Goal: Information Seeking & Learning: Learn about a topic

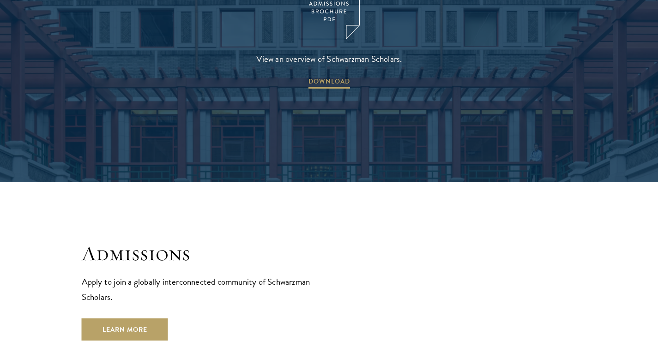
scroll to position [1367, 0]
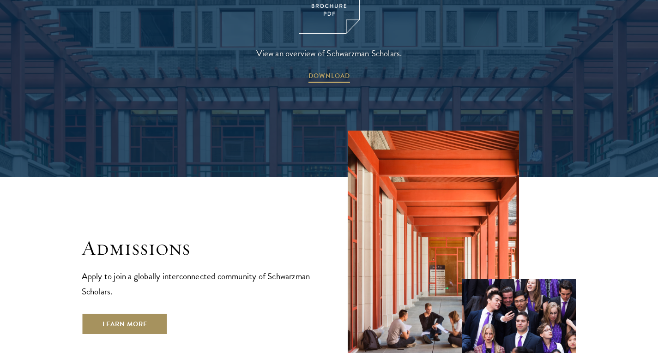
click at [128, 313] on link "Learn More" at bounding box center [125, 324] width 86 height 22
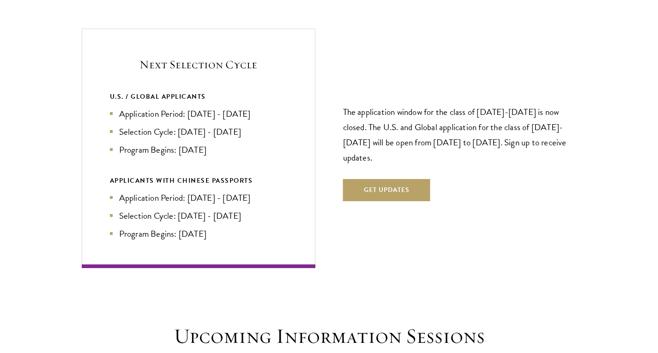
scroll to position [1972, 0]
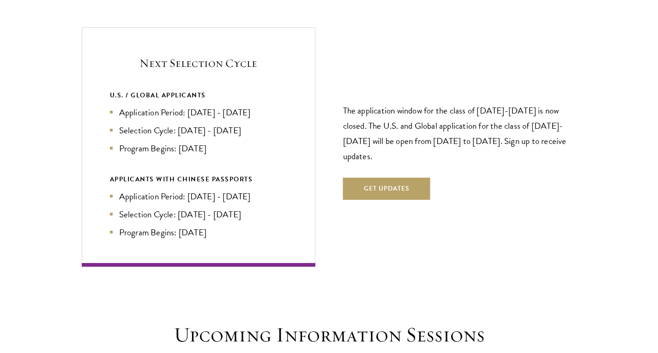
click at [240, 106] on li "Application Period: [DATE] - [DATE]" at bounding box center [198, 112] width 177 height 13
click at [211, 124] on li "Selection Cycle: [DATE] - [DATE]" at bounding box center [198, 130] width 177 height 13
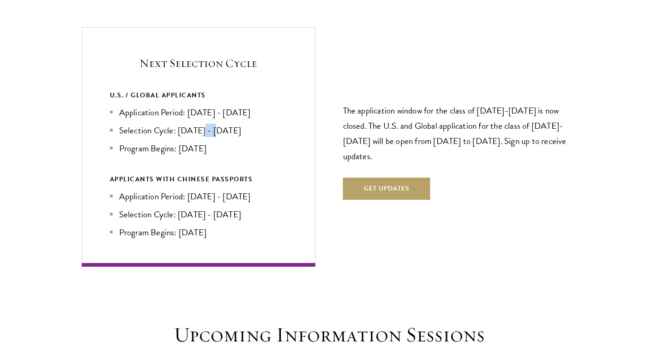
click at [211, 124] on li "Selection Cycle: [DATE] - [DATE]" at bounding box center [198, 130] width 177 height 13
click at [195, 190] on li "Application Period: [DATE] - [DATE]" at bounding box center [198, 196] width 177 height 13
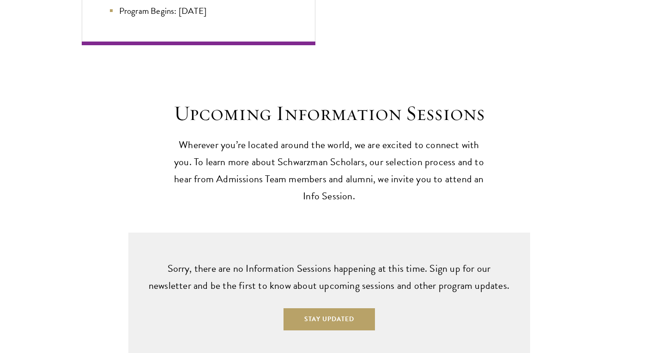
scroll to position [2194, 0]
click at [246, 183] on p "Wherever you’re located around the world, we are excited to connect with you. T…" at bounding box center [329, 170] width 319 height 68
click at [268, 260] on p "Sorry, there are no Information Sessions happening at this time. Sign up for ou…" at bounding box center [329, 277] width 365 height 34
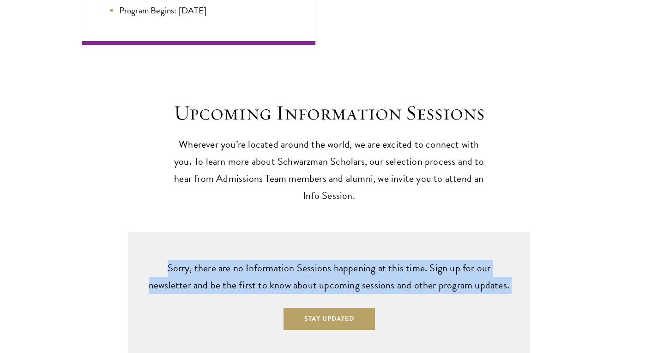
click at [268, 260] on p "Sorry, there are no Information Sessions happening at this time. Sign up for ou…" at bounding box center [329, 277] width 365 height 34
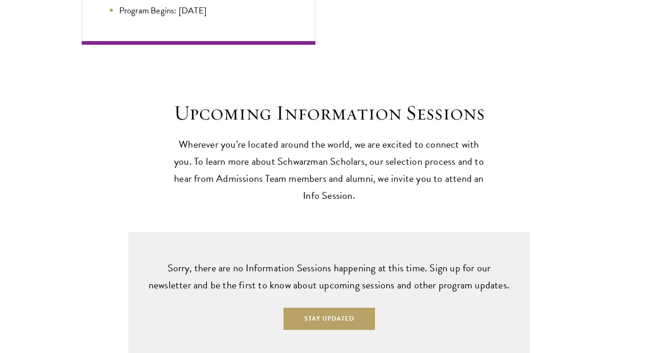
click at [303, 138] on p "Wherever you’re located around the world, we are excited to connect with you. T…" at bounding box center [329, 170] width 319 height 68
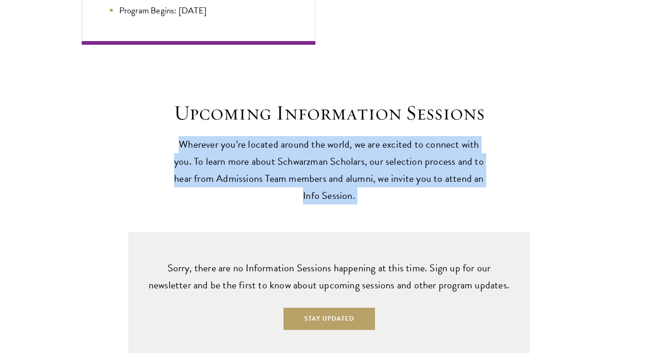
click at [303, 138] on p "Wherever you’re located around the world, we are excited to connect with you. T…" at bounding box center [329, 170] width 319 height 68
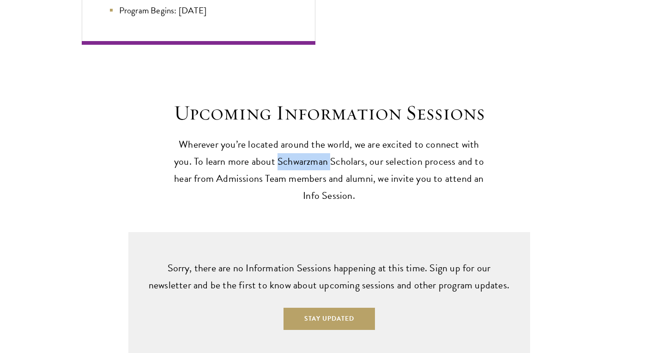
click at [303, 138] on p "Wherever you’re located around the world, we are excited to connect with you. T…" at bounding box center [329, 170] width 319 height 68
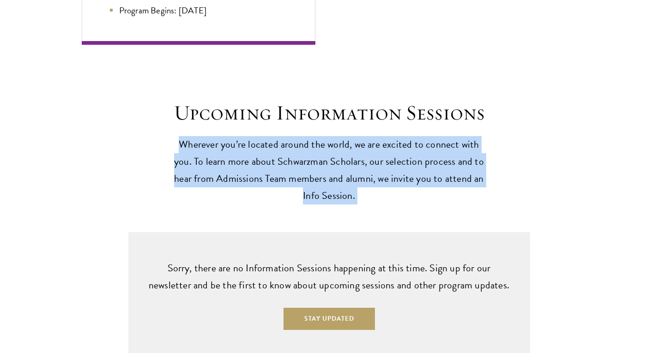
click at [303, 138] on p "Wherever you’re located around the world, we are excited to connect with you. T…" at bounding box center [329, 170] width 319 height 68
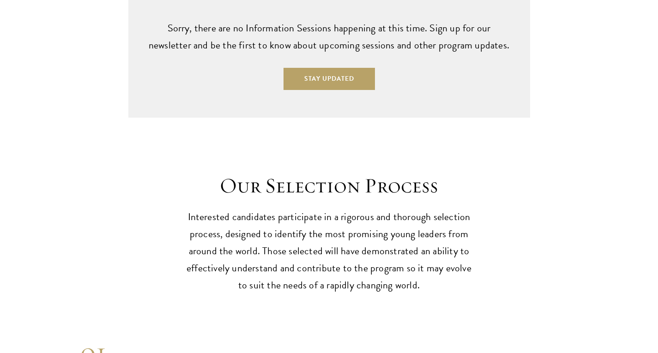
scroll to position [2436, 0]
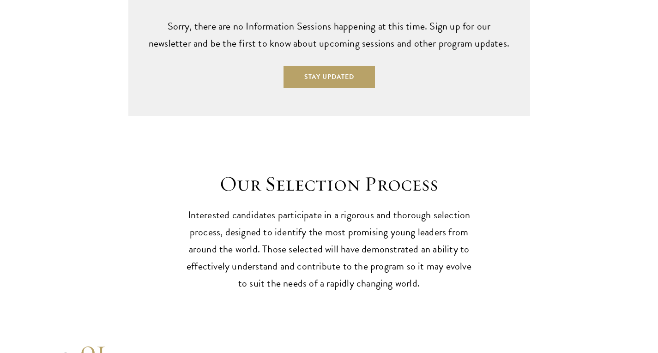
click at [295, 211] on p "Interested candidates participate in a rigorous and thorough selection process,…" at bounding box center [329, 249] width 286 height 85
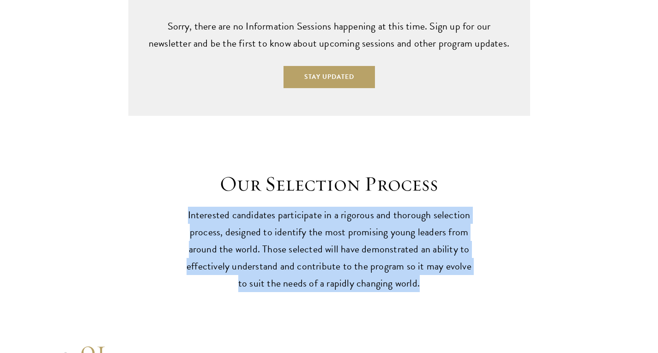
click at [295, 211] on p "Interested candidates participate in a rigorous and thorough selection process,…" at bounding box center [329, 249] width 286 height 85
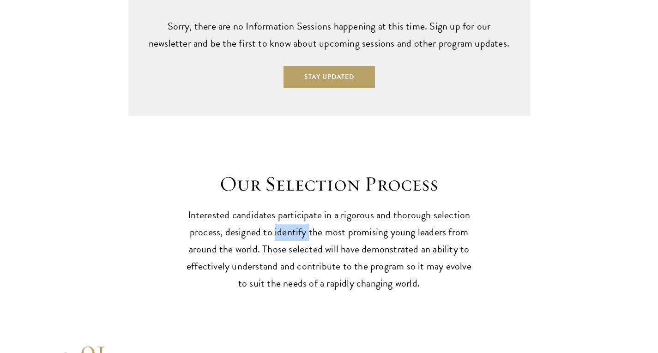
click at [295, 211] on p "Interested candidates participate in a rigorous and thorough selection process,…" at bounding box center [329, 249] width 286 height 85
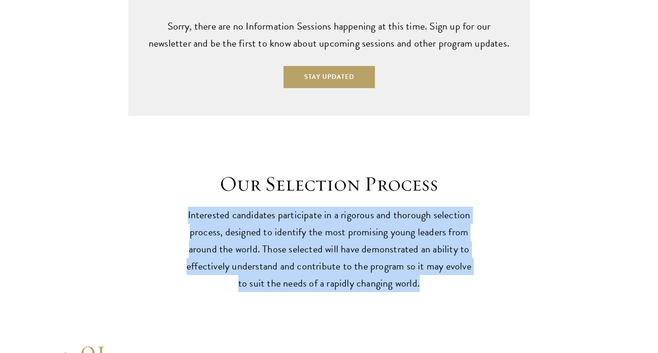
click at [295, 211] on p "Interested candidates participate in a rigorous and thorough selection process,…" at bounding box center [329, 249] width 286 height 85
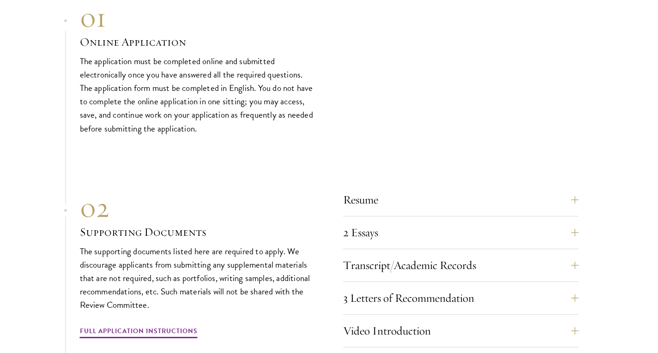
scroll to position [2770, 0]
click at [419, 254] on button "Transcript/Academic Records" at bounding box center [467, 265] width 235 height 22
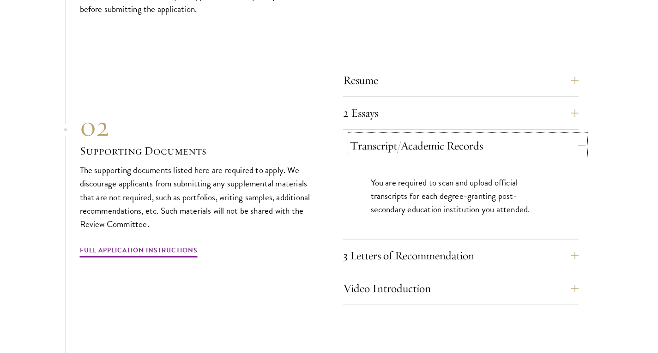
scroll to position [2889, 0]
click at [427, 244] on button "3 Letters of Recommendation" at bounding box center [467, 255] width 235 height 22
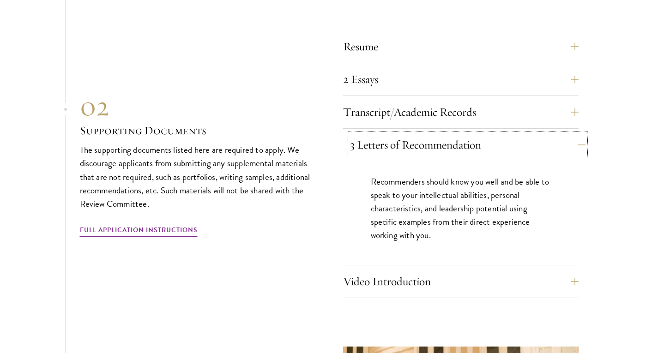
scroll to position [2925, 0]
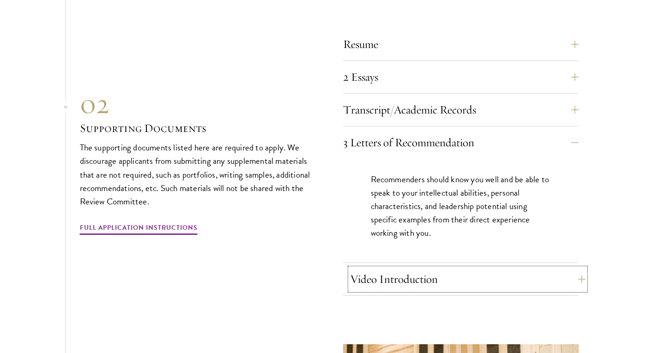
click at [415, 270] on button "Video Introduction" at bounding box center [467, 279] width 235 height 22
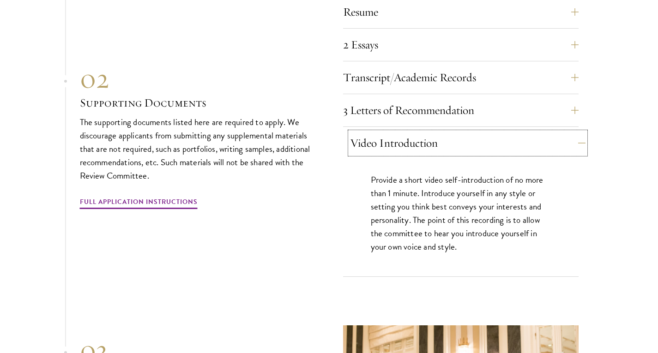
scroll to position [2958, 0]
